Goal: Find specific page/section: Find specific page/section

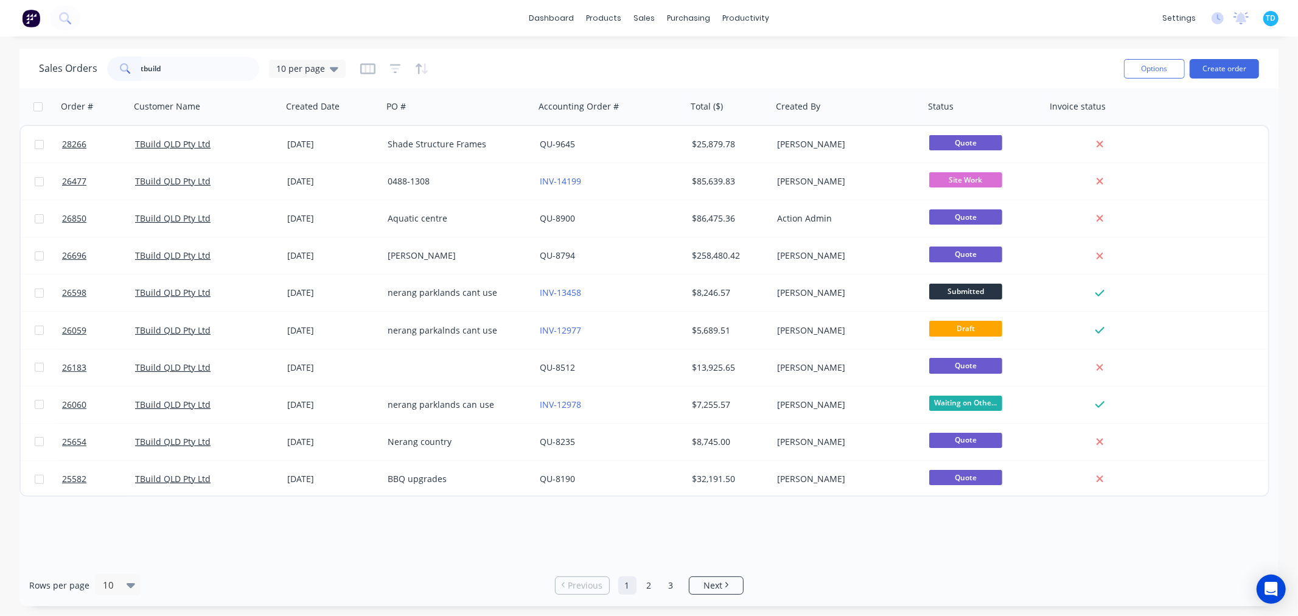
drag, startPoint x: 179, startPoint y: 69, endPoint x: 136, endPoint y: 78, distance: 43.6
click at [136, 78] on div "tbuild" at bounding box center [183, 69] width 152 height 24
type input "dankav"
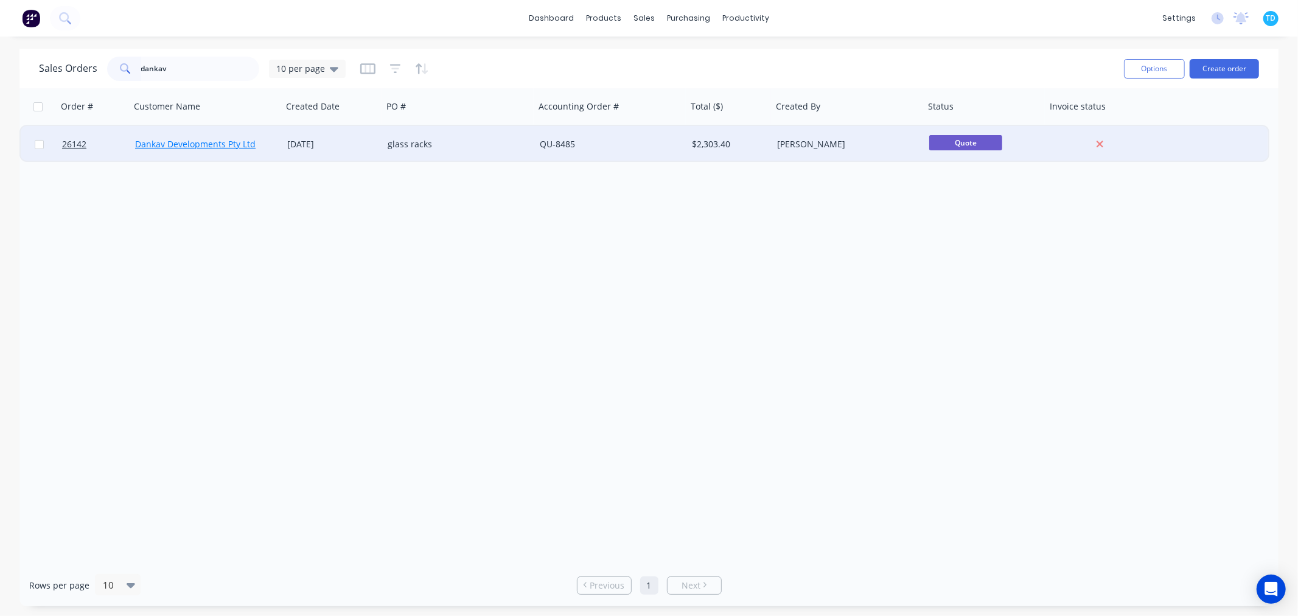
click at [232, 144] on link "Dankav Developments Pty Ltd" at bounding box center [195, 144] width 120 height 12
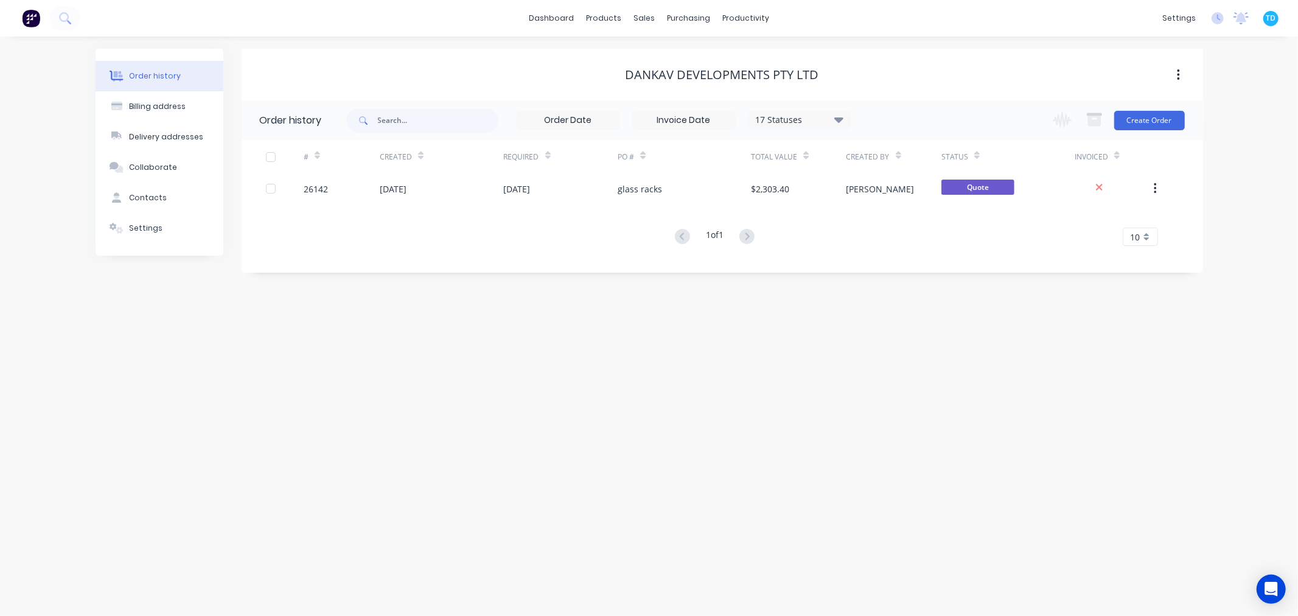
click at [184, 82] on button "Order history" at bounding box center [160, 76] width 128 height 30
drag, startPoint x: 110, startPoint y: 487, endPoint x: 119, endPoint y: 479, distance: 12.1
click at [111, 486] on div "Order history Billing address Delivery addresses Collaborate Contacts Settings …" at bounding box center [649, 326] width 1298 height 579
drag, startPoint x: 604, startPoint y: 349, endPoint x: 976, endPoint y: 80, distance: 458.5
click at [630, 338] on div "Order history Billing address Delivery addresses Collaborate Contacts Settings …" at bounding box center [649, 326] width 1298 height 579
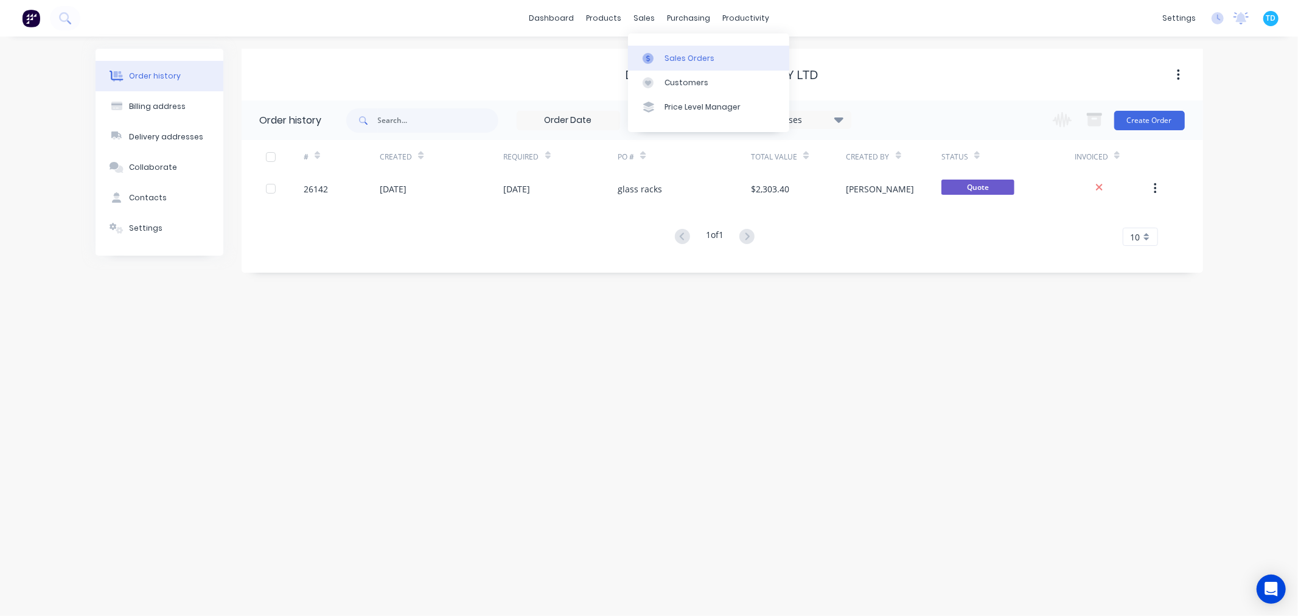
click at [652, 66] on link "Sales Orders" at bounding box center [708, 58] width 161 height 24
